Goal: Check status: Check status

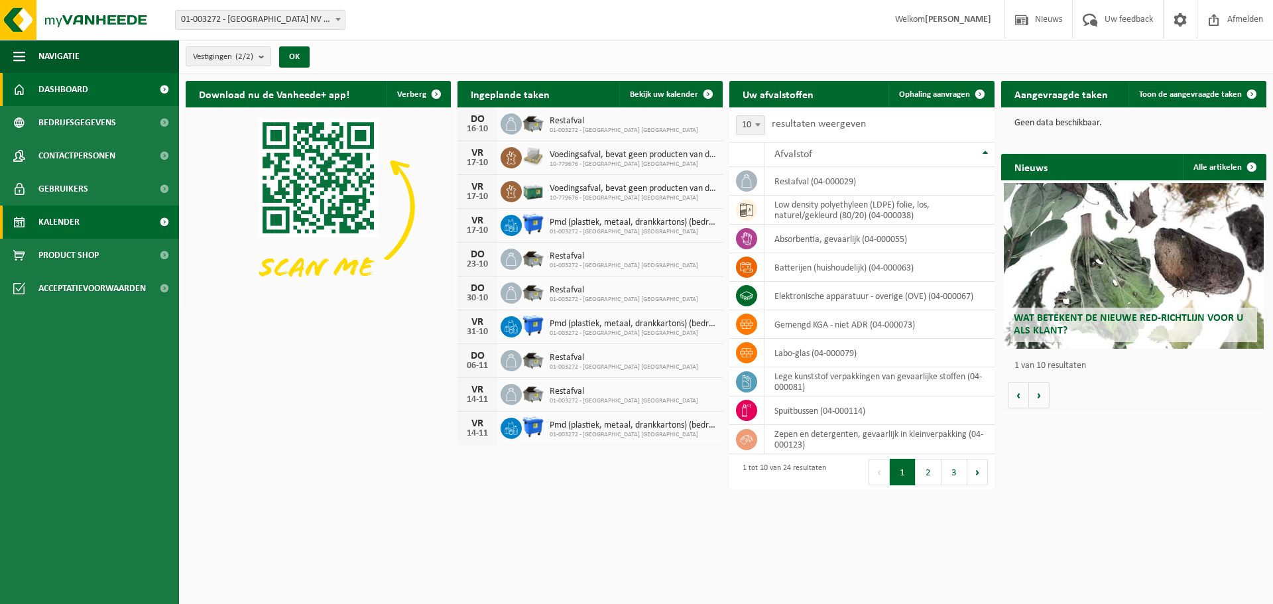
click at [61, 216] on span "Kalender" at bounding box center [58, 222] width 41 height 33
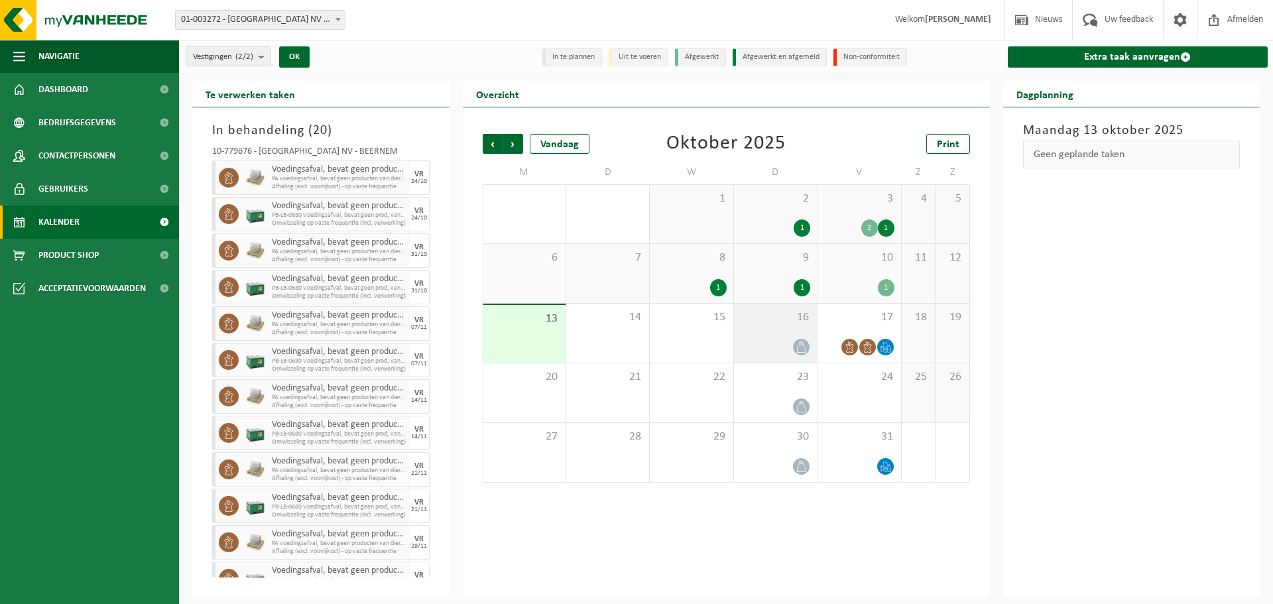
click at [781, 336] on div "16" at bounding box center [775, 333] width 83 height 59
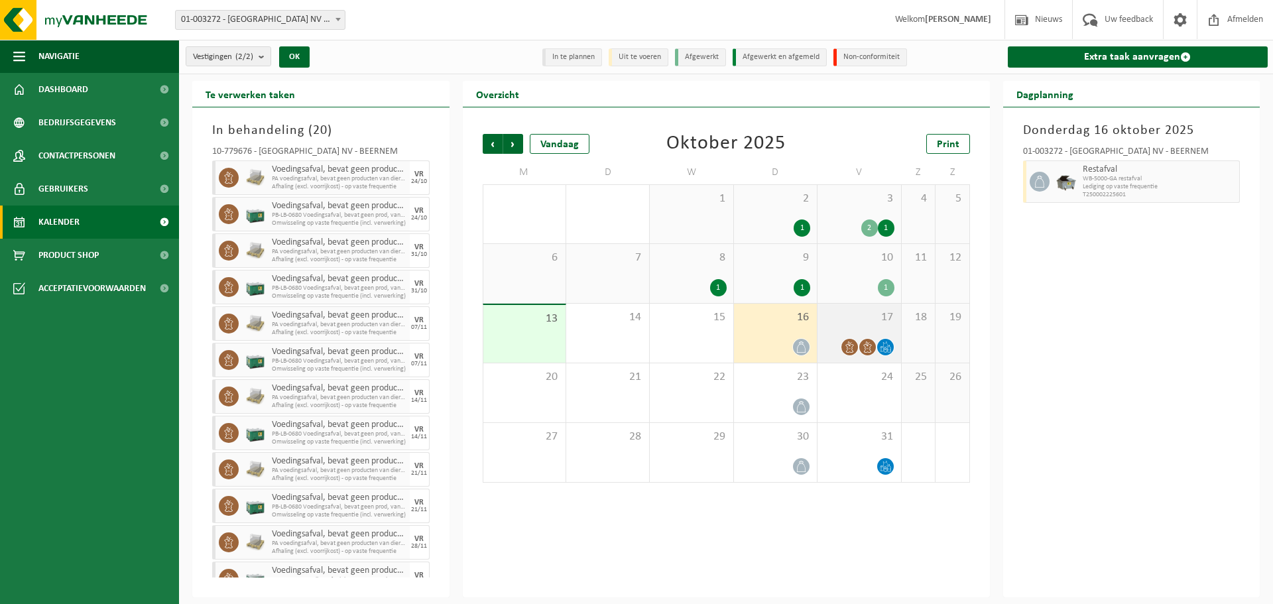
click at [848, 310] on span "17" at bounding box center [859, 317] width 70 height 15
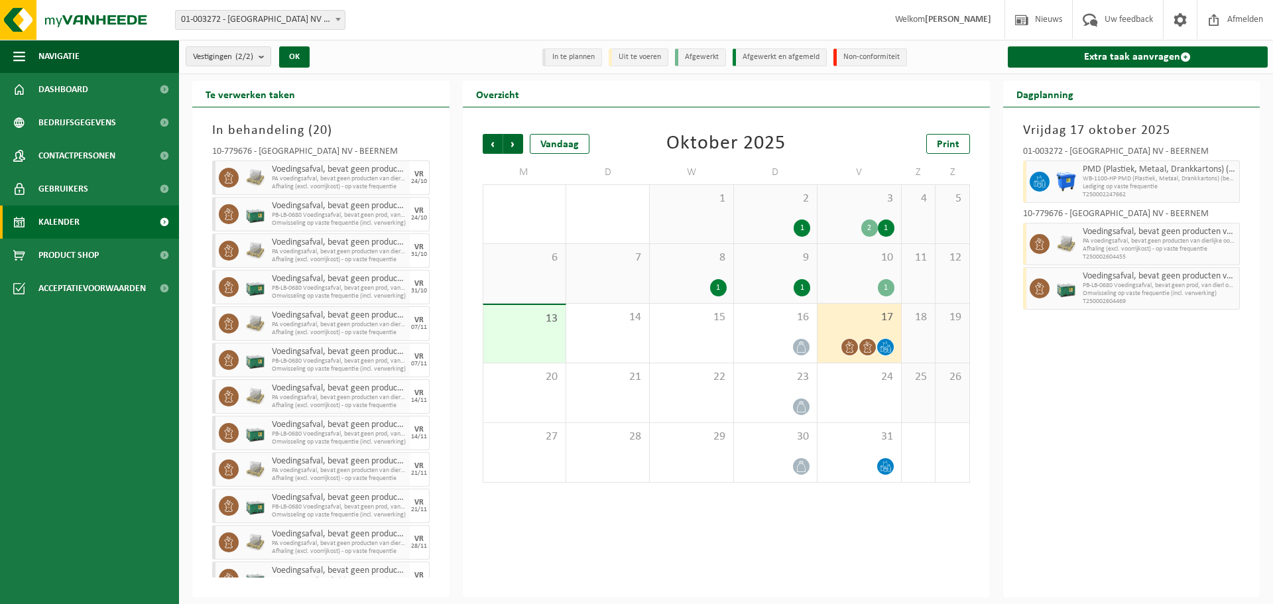
click at [864, 269] on div "10 1" at bounding box center [859, 273] width 83 height 59
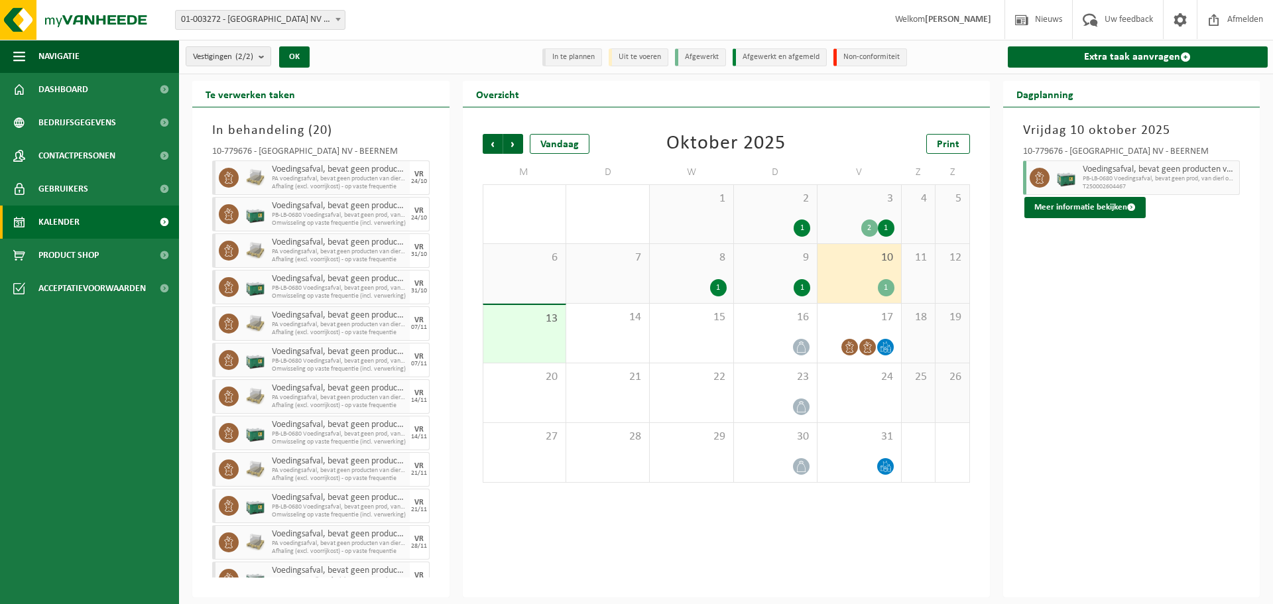
click at [785, 269] on div "9 1" at bounding box center [775, 273] width 83 height 59
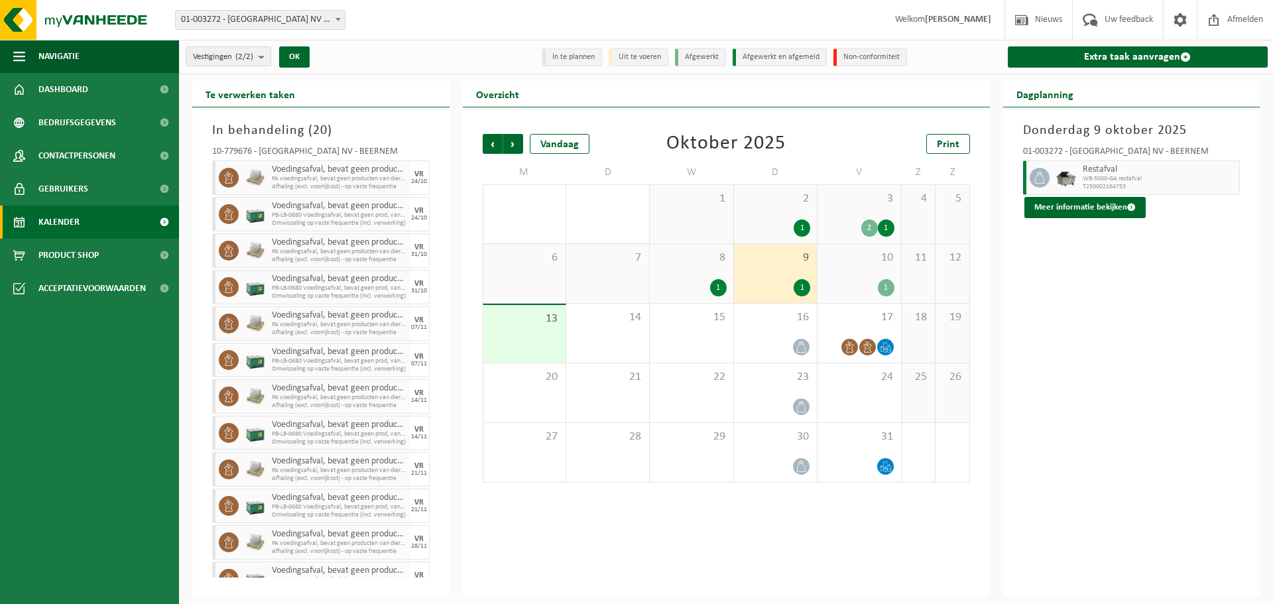
click at [673, 263] on span "8" at bounding box center [692, 258] width 70 height 15
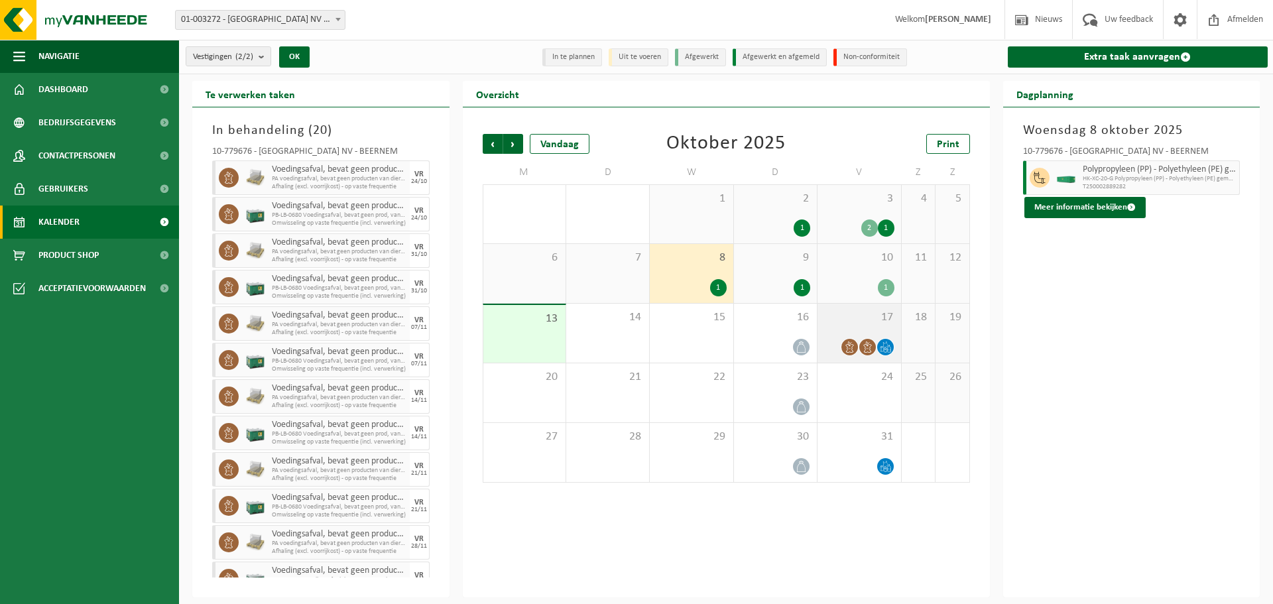
click at [825, 318] on span "17" at bounding box center [859, 317] width 70 height 15
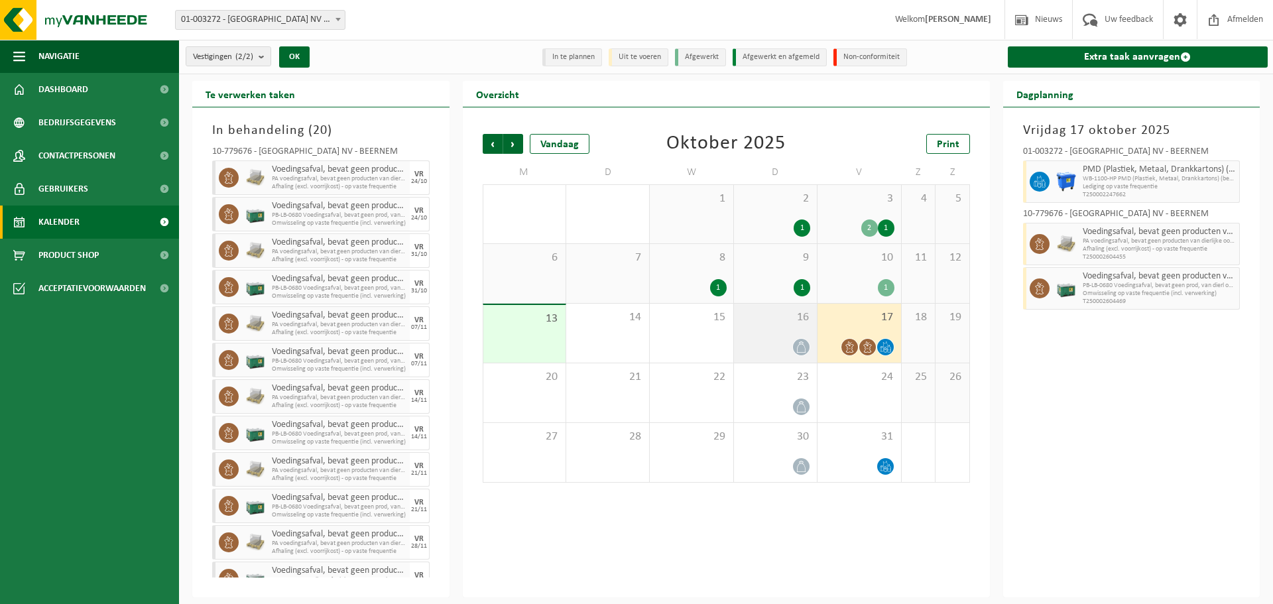
click at [745, 312] on span "16" at bounding box center [776, 317] width 70 height 15
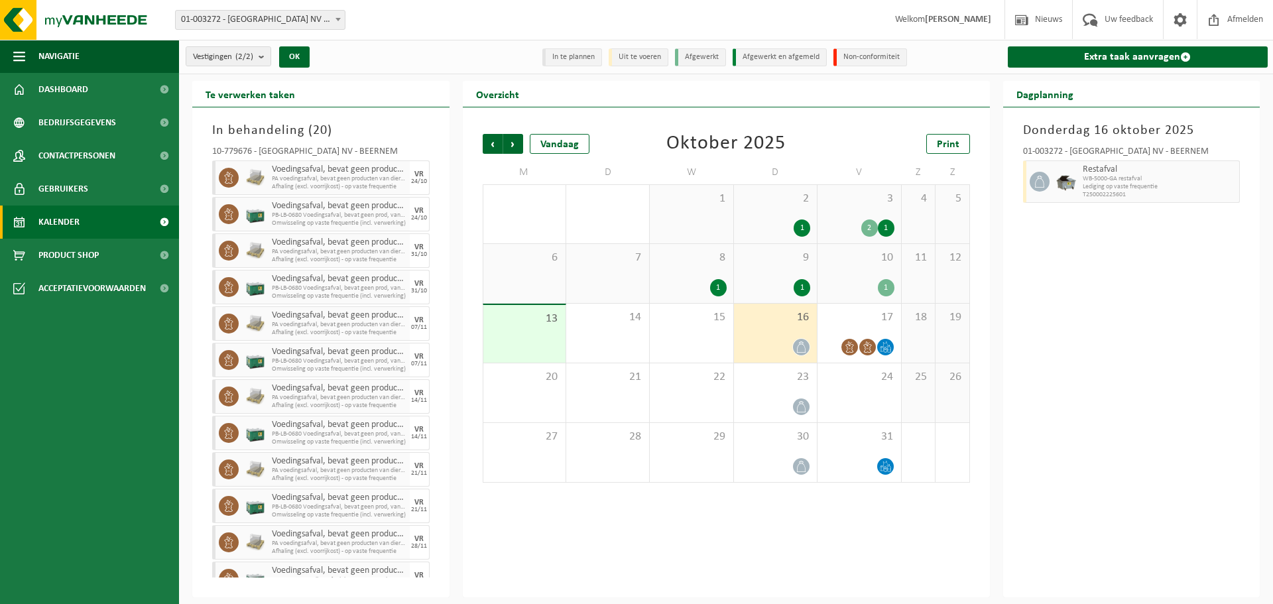
click at [877, 280] on div "1" at bounding box center [859, 287] width 70 height 17
